Goal: Task Accomplishment & Management: Manage account settings

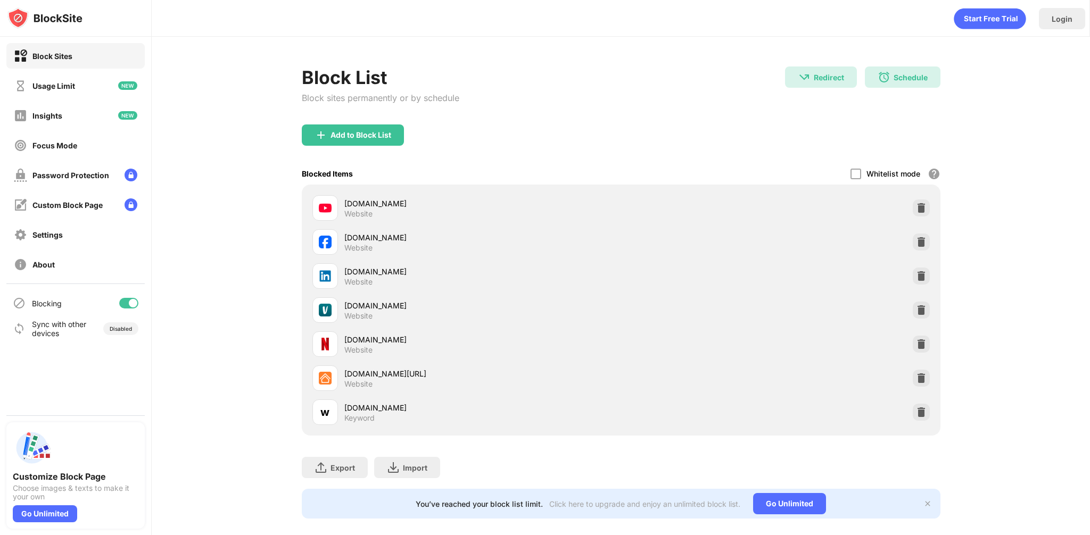
click at [132, 308] on div at bounding box center [128, 303] width 19 height 11
click at [135, 305] on div at bounding box center [128, 303] width 19 height 11
click at [135, 303] on div at bounding box center [133, 303] width 9 height 9
click at [266, 291] on div "Block List Block sites permanently or by schedule Redirect Redirect to seznamzp…" at bounding box center [621, 293] width 938 height 512
click at [132, 303] on div at bounding box center [128, 303] width 19 height 11
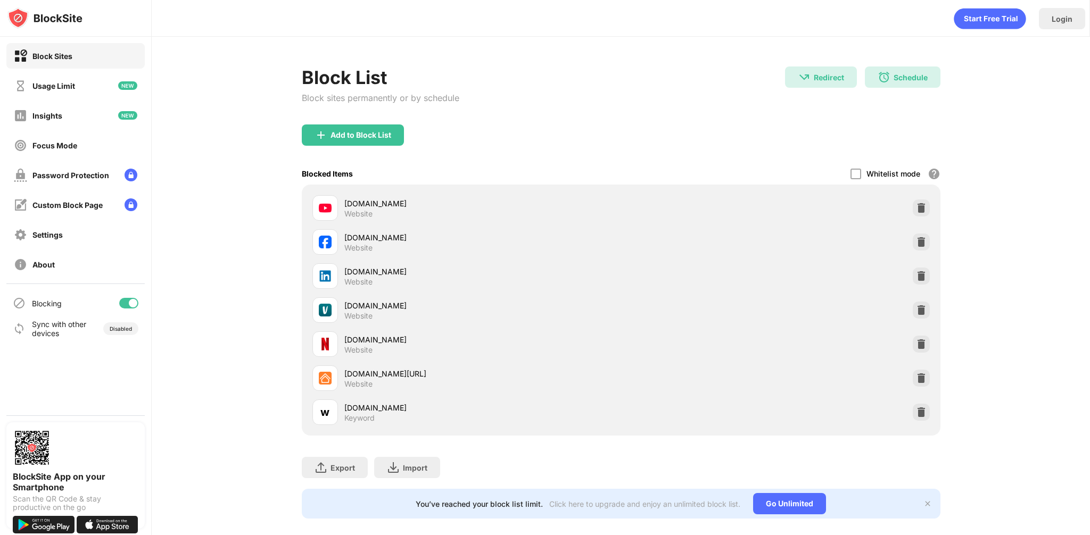
click at [180, 274] on div "Block List Block sites permanently or by schedule Redirect Redirect to seznamzp…" at bounding box center [621, 293] width 938 height 512
